Goal: Use online tool/utility

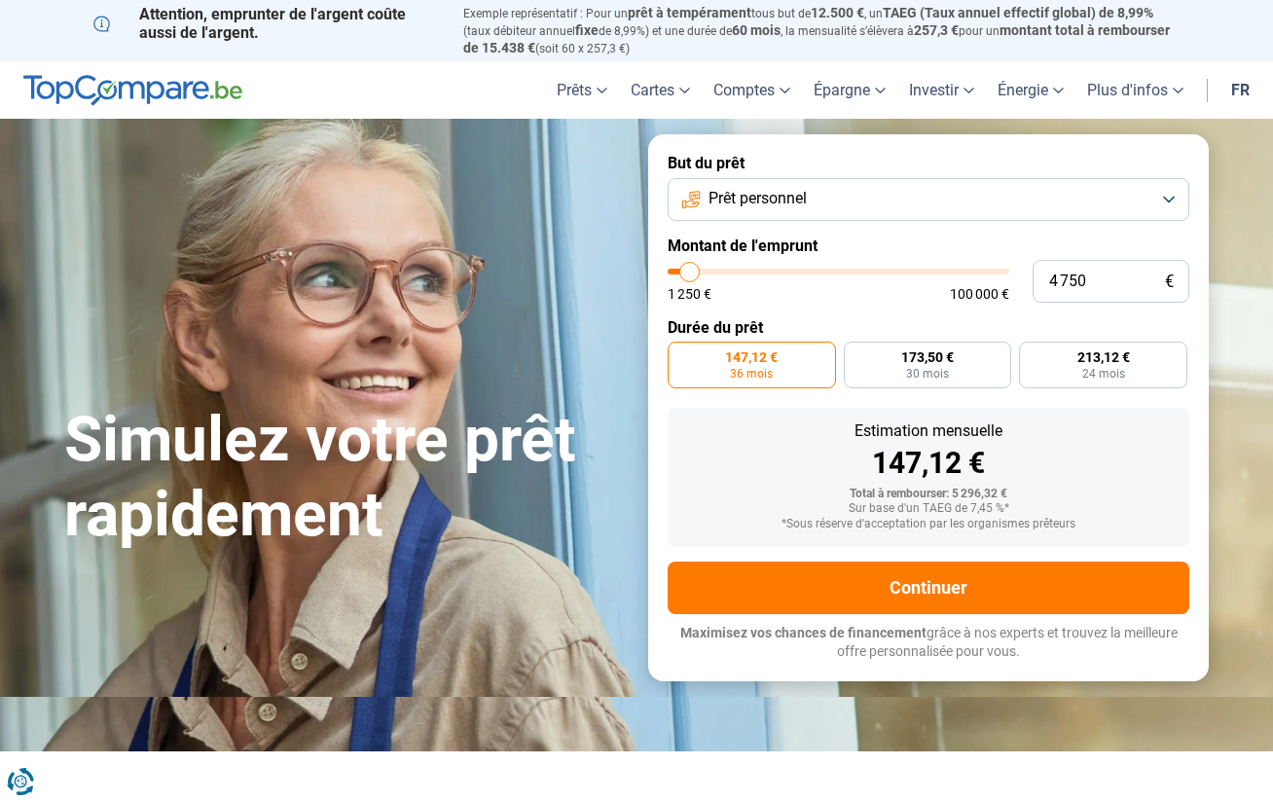
click at [699, 269] on input "range" at bounding box center [839, 272] width 342 height 6
type input "8 500"
type input "8500"
click at [702, 269] on input "range" at bounding box center [839, 272] width 342 height 6
radio input "false"
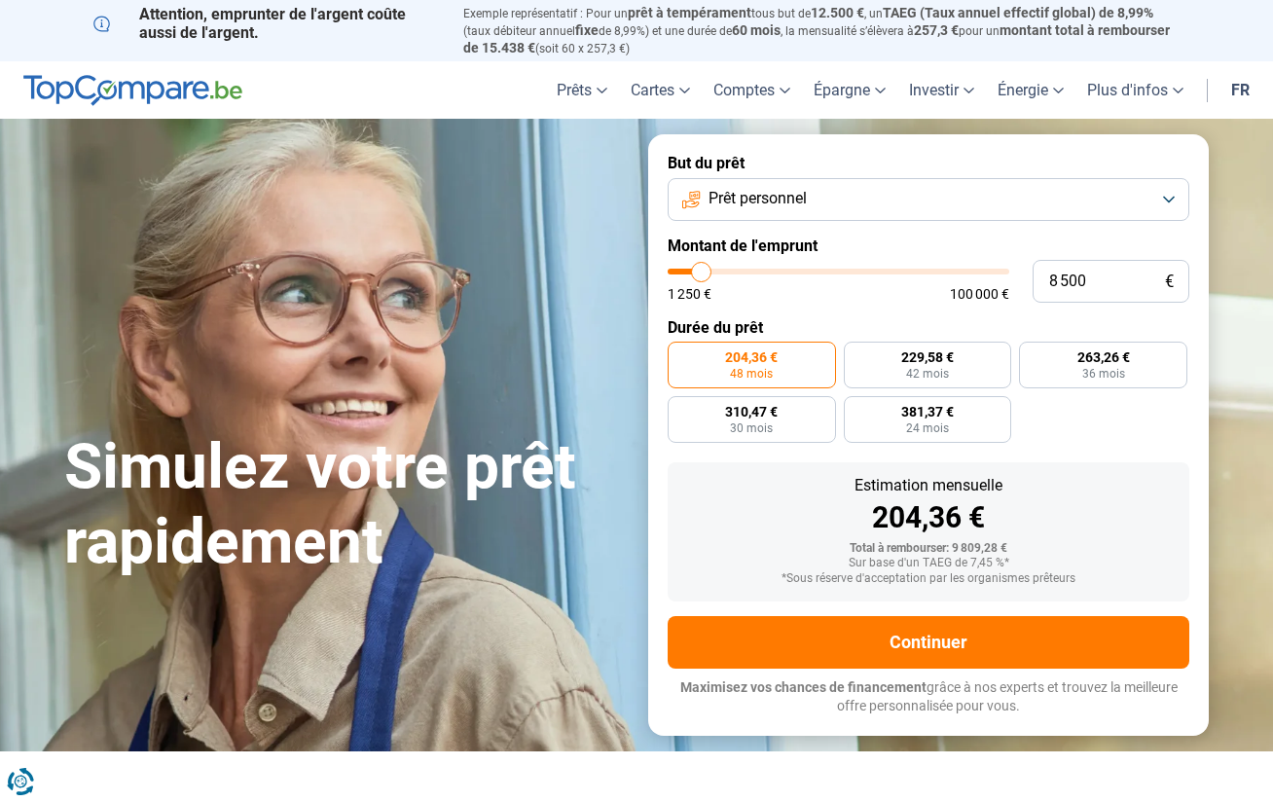
type input "5 000"
type input "5000"
click at [690, 269] on input "range" at bounding box center [839, 272] width 342 height 6
radio input "true"
